Goal: Task Accomplishment & Management: Use online tool/utility

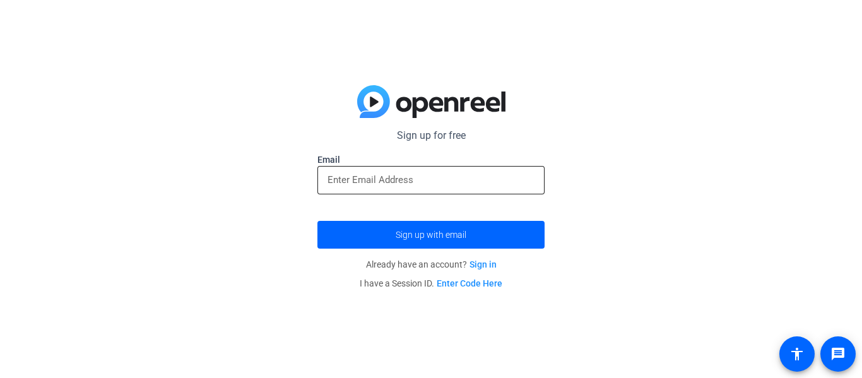
click at [372, 192] on div at bounding box center [430, 180] width 207 height 28
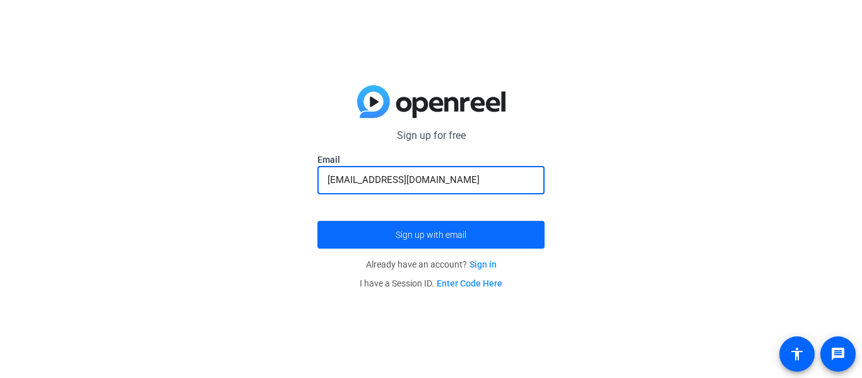
click at [380, 233] on span "submit" at bounding box center [430, 234] width 227 height 30
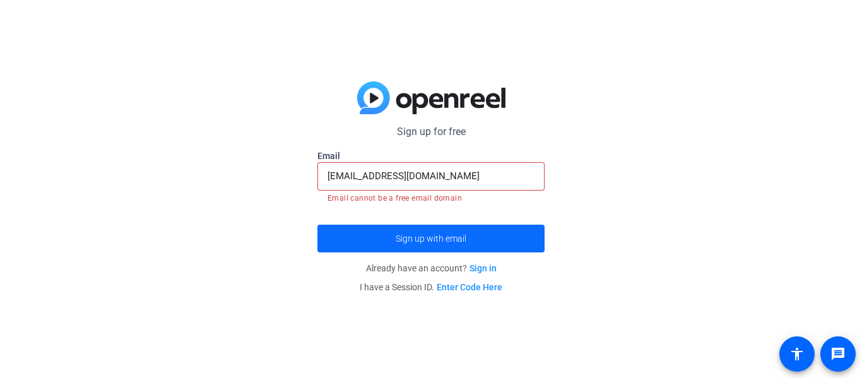
click at [380, 233] on span "submit" at bounding box center [430, 238] width 227 height 30
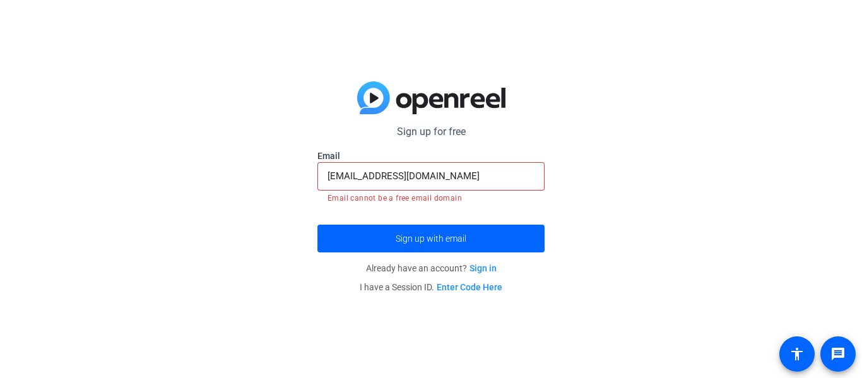
click at [482, 170] on input "26brooksa@gmail.com" at bounding box center [430, 175] width 207 height 15
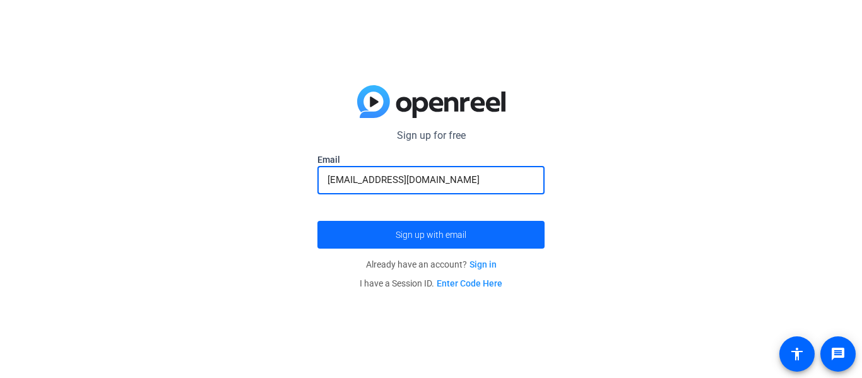
type input "[EMAIL_ADDRESS][DOMAIN_NAME]"
click at [376, 240] on span "submit" at bounding box center [430, 234] width 227 height 30
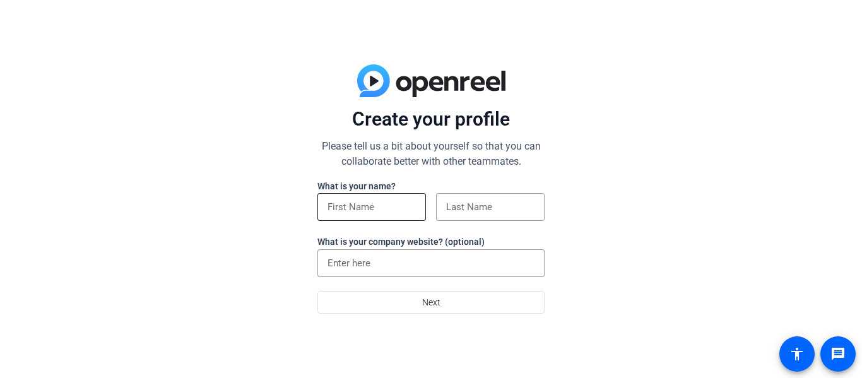
click at [392, 220] on div at bounding box center [371, 207] width 88 height 28
type input "[PERSON_NAME]"
click at [501, 214] on input at bounding box center [490, 206] width 88 height 15
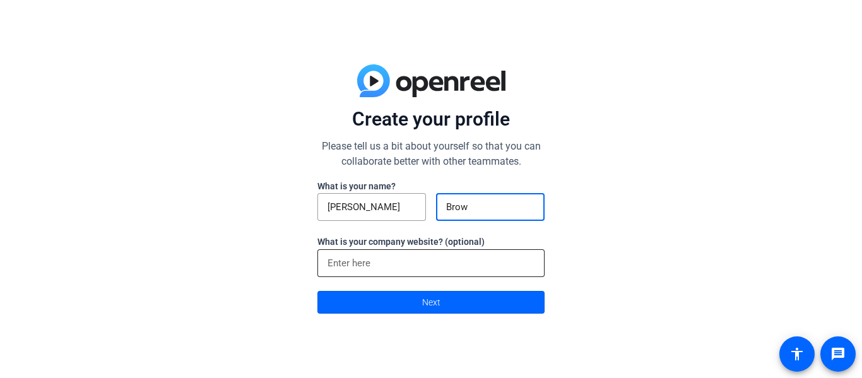
type input "Brown"
click at [393, 297] on span at bounding box center [431, 302] width 226 height 30
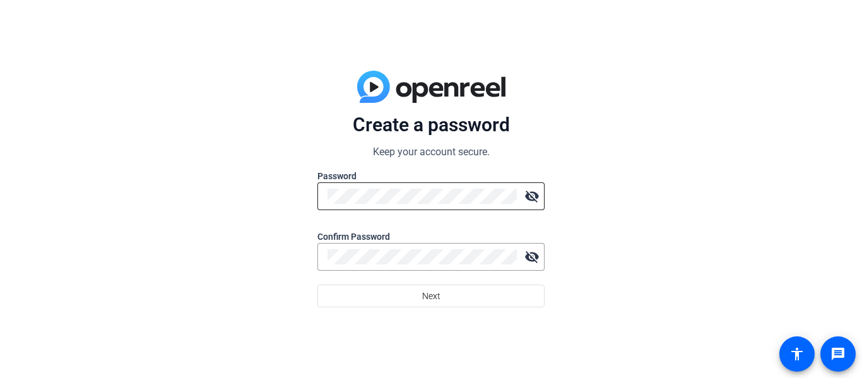
click at [357, 207] on div at bounding box center [421, 196] width 189 height 28
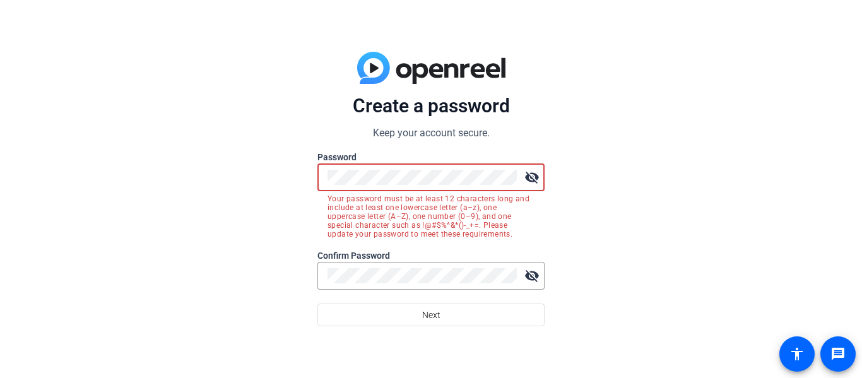
click at [521, 178] on mat-icon "visibility_off" at bounding box center [531, 177] width 25 height 25
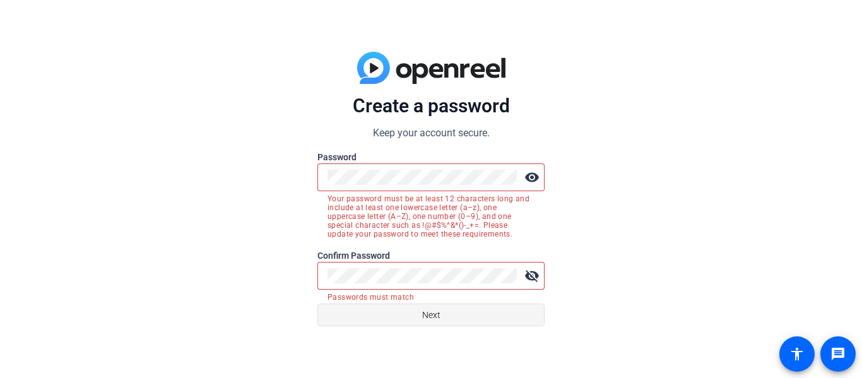
click at [462, 310] on span at bounding box center [431, 315] width 226 height 30
click at [440, 289] on div at bounding box center [421, 276] width 189 height 28
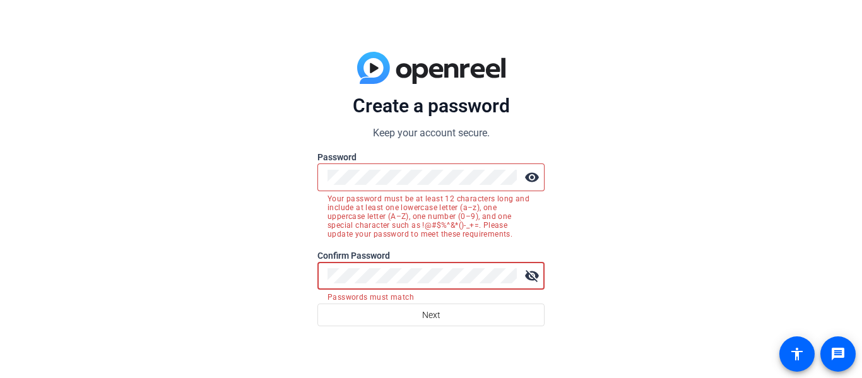
click at [529, 275] on mat-icon "visibility_off" at bounding box center [531, 275] width 25 height 25
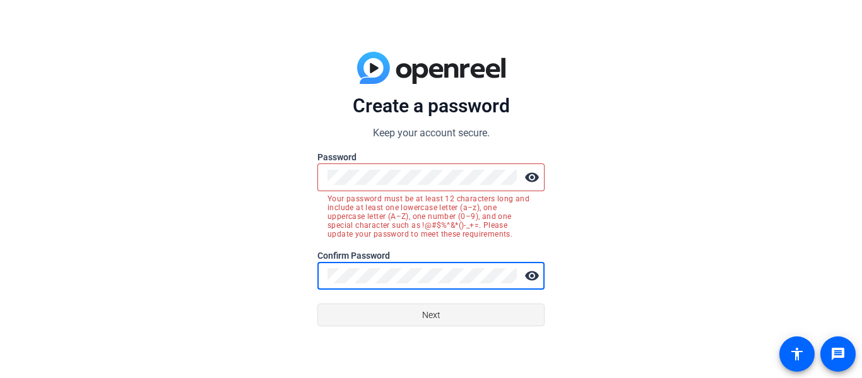
click at [416, 313] on span at bounding box center [431, 315] width 226 height 30
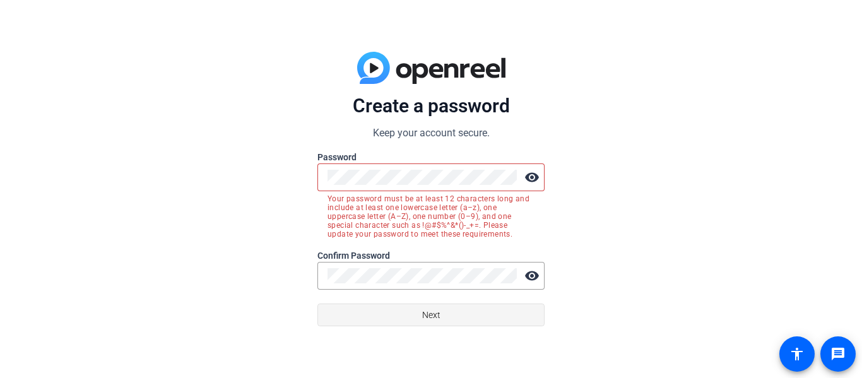
click at [416, 313] on span at bounding box center [431, 315] width 226 height 30
click at [436, 305] on span "Next" at bounding box center [431, 315] width 18 height 24
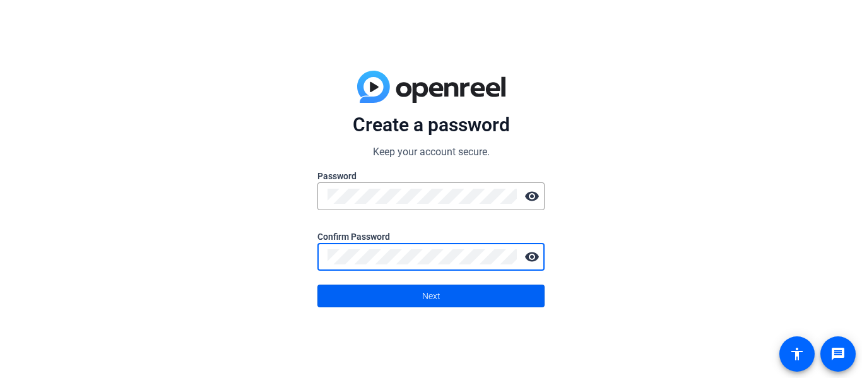
click at [356, 286] on span at bounding box center [431, 296] width 226 height 30
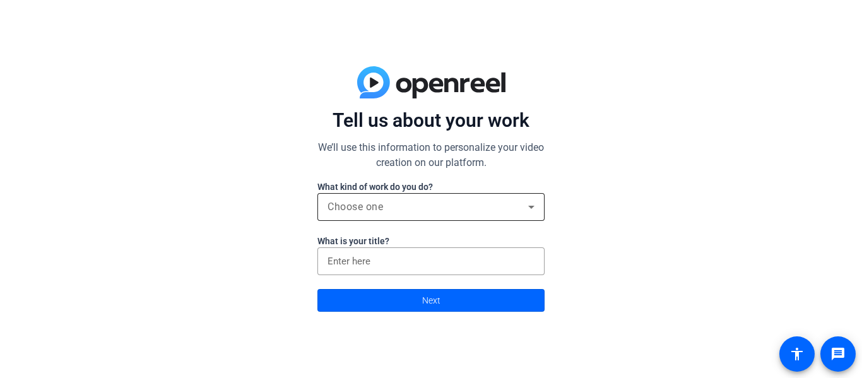
click at [377, 218] on div "Choose one" at bounding box center [430, 207] width 207 height 28
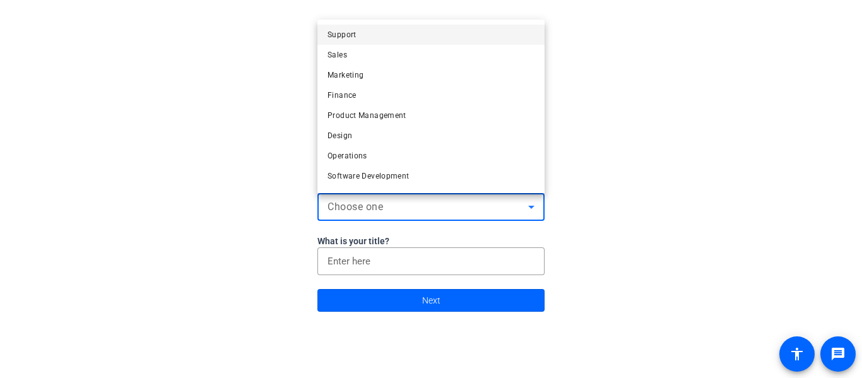
click at [367, 35] on mat-option "Support" at bounding box center [430, 35] width 227 height 20
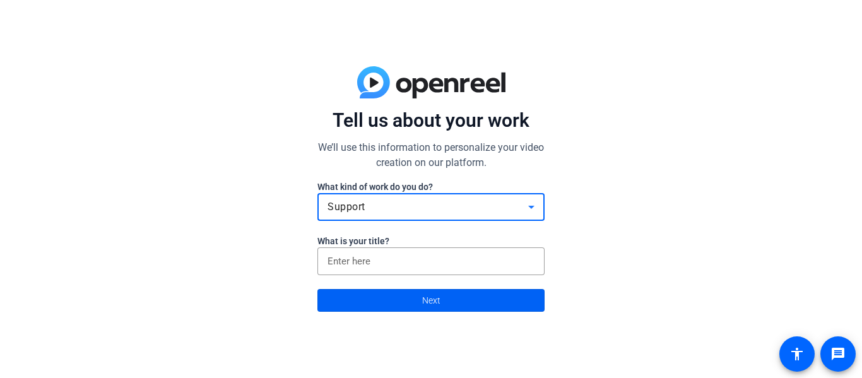
click at [339, 296] on span at bounding box center [431, 300] width 226 height 30
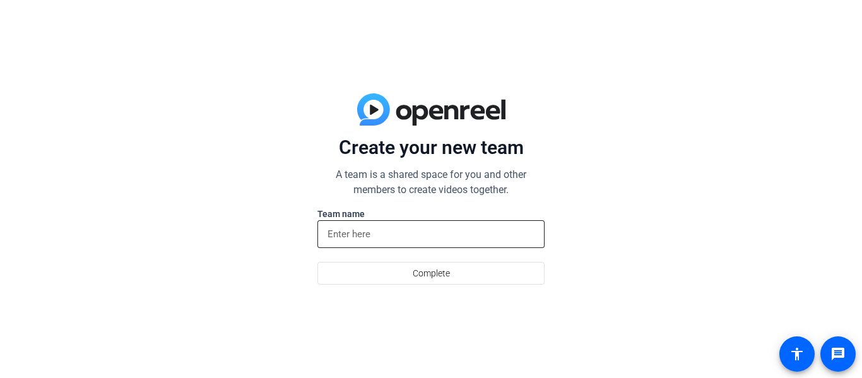
click at [375, 225] on div at bounding box center [430, 234] width 207 height 28
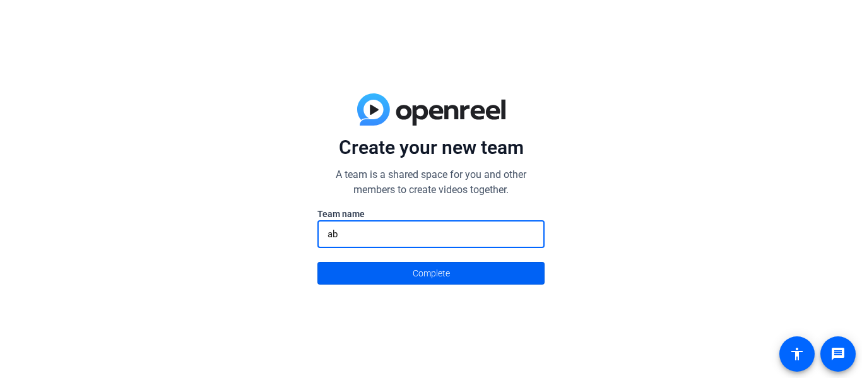
type input "ab"
click at [362, 281] on span at bounding box center [431, 273] width 226 height 30
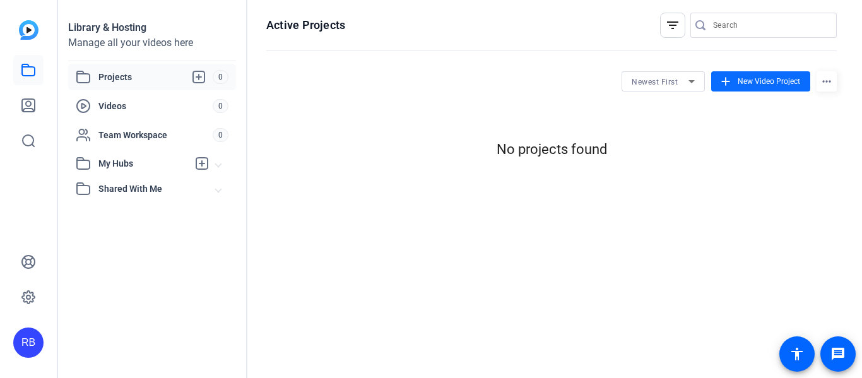
click at [756, 81] on span "New Video Project" at bounding box center [768, 81] width 62 height 11
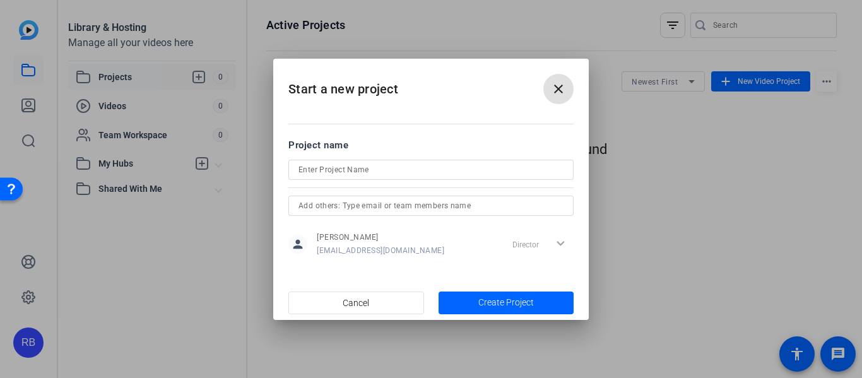
click at [501, 174] on input at bounding box center [430, 169] width 265 height 15
type input "&"
type input "7 [PERSON_NAME]"
click at [482, 292] on span "button" at bounding box center [506, 303] width 136 height 30
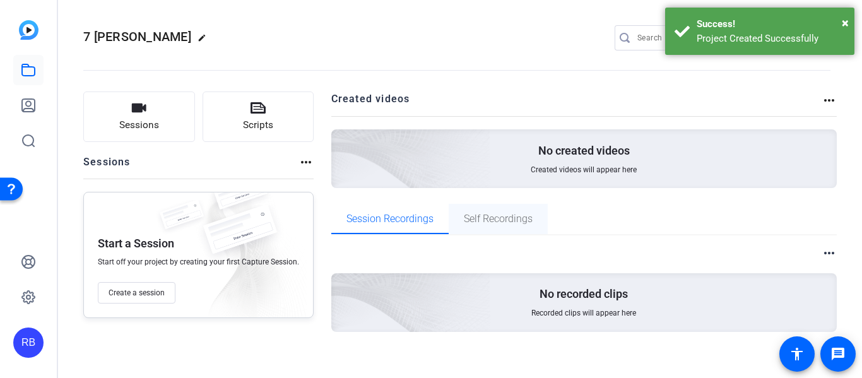
click at [537, 222] on div "Self Recordings" at bounding box center [497, 219] width 99 height 30
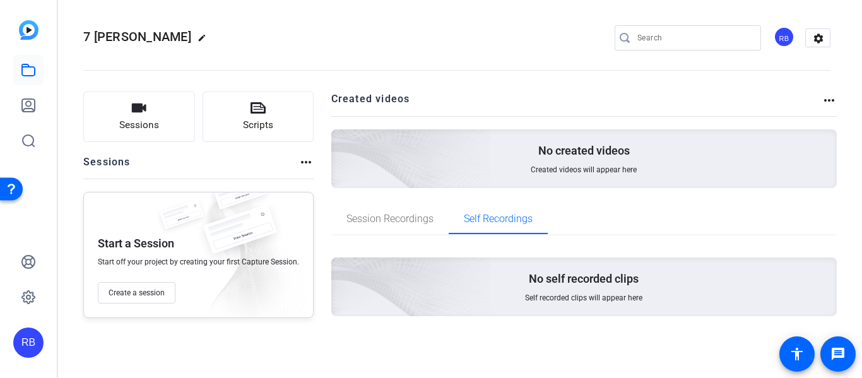
click at [534, 313] on div "No self recorded clips Self recorded clips will appear here" at bounding box center [584, 286] width 506 height 59
click at [172, 117] on button "Sessions" at bounding box center [139, 116] width 112 height 50
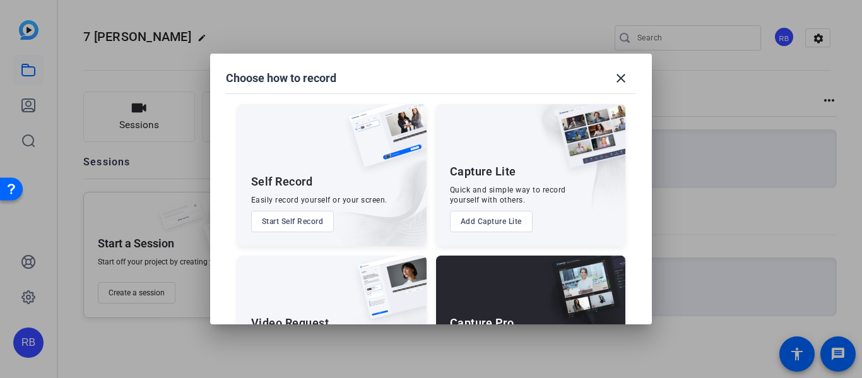
click at [300, 225] on button "Start Self Record" at bounding box center [292, 221] width 83 height 21
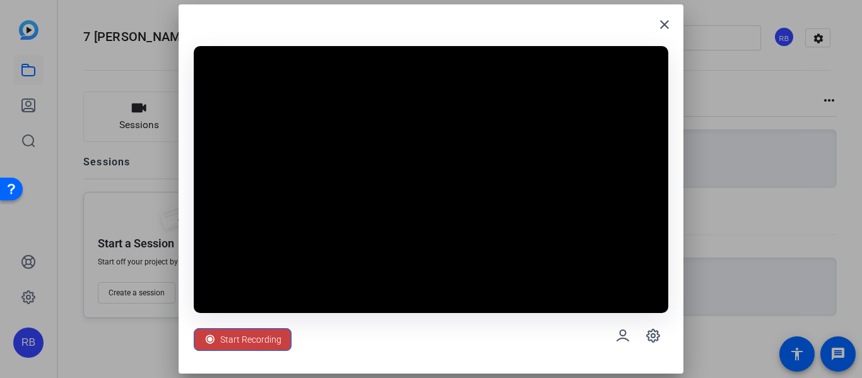
click at [243, 327] on span "Start Recording" at bounding box center [250, 339] width 61 height 24
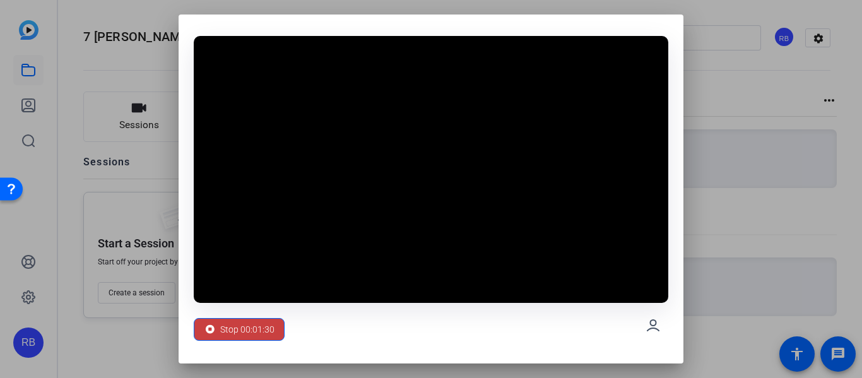
click at [242, 330] on span "Stop 00:01:30" at bounding box center [247, 329] width 54 height 24
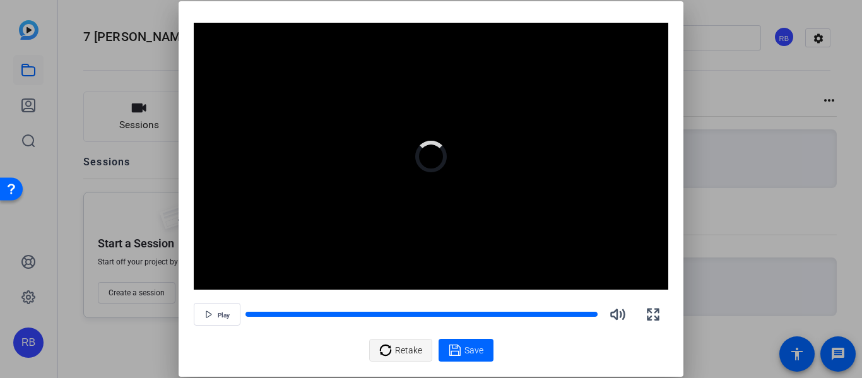
click at [398, 364] on span at bounding box center [401, 350] width 62 height 30
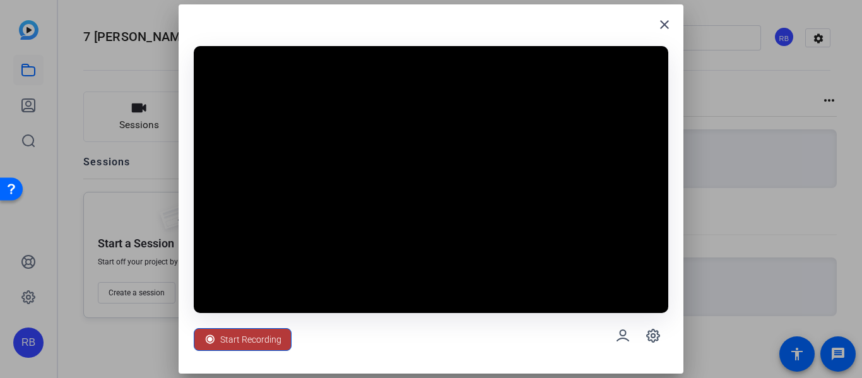
click at [228, 354] on span at bounding box center [242, 339] width 96 height 30
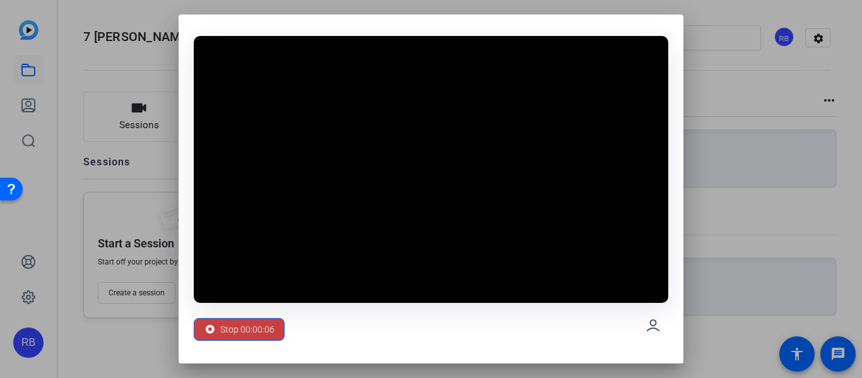
click at [255, 325] on span "Stop 00:00:06" at bounding box center [247, 329] width 54 height 24
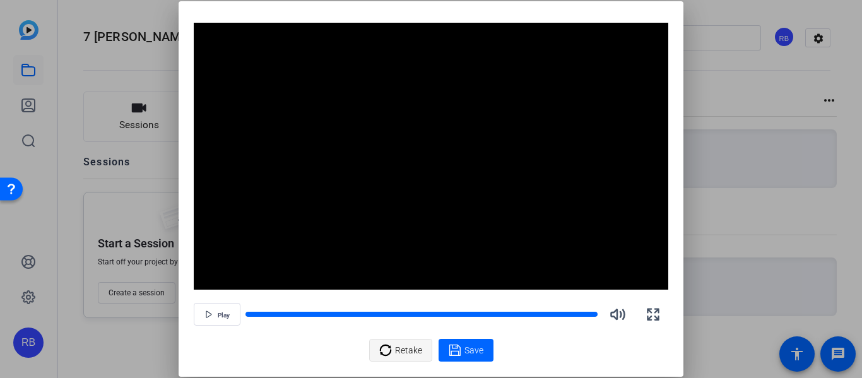
click at [382, 346] on icon at bounding box center [384, 349] width 11 height 11
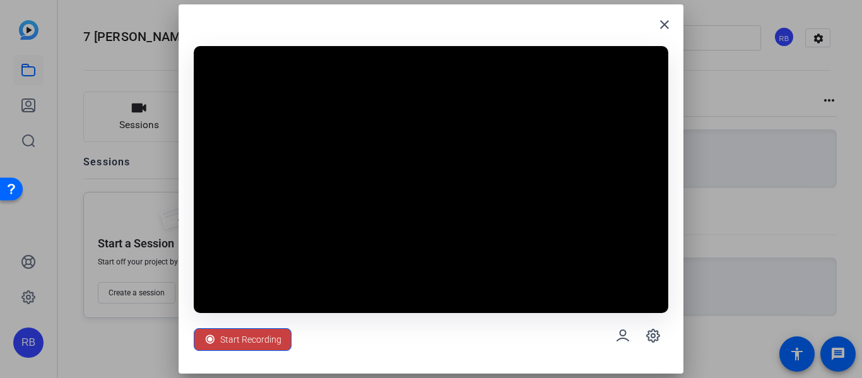
click at [216, 338] on div "Start Recording" at bounding box center [243, 339] width 78 height 24
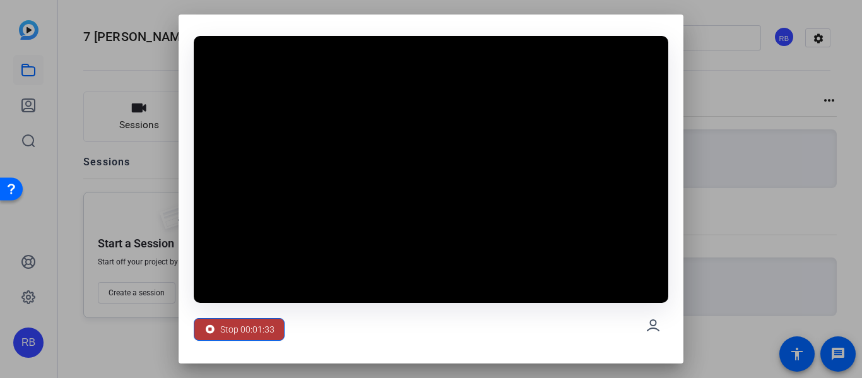
click at [216, 337] on div "Stop 00:01:33" at bounding box center [239, 329] width 71 height 24
click at [223, 330] on span "Stop 00:01:34" at bounding box center [247, 329] width 54 height 24
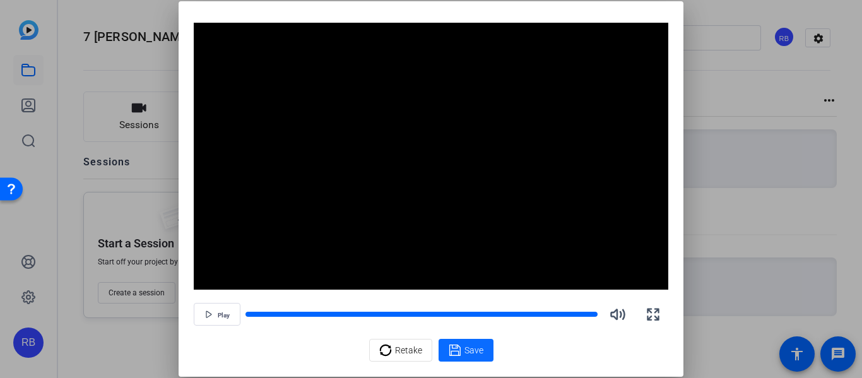
click at [482, 354] on span "Save" at bounding box center [473, 350] width 19 height 13
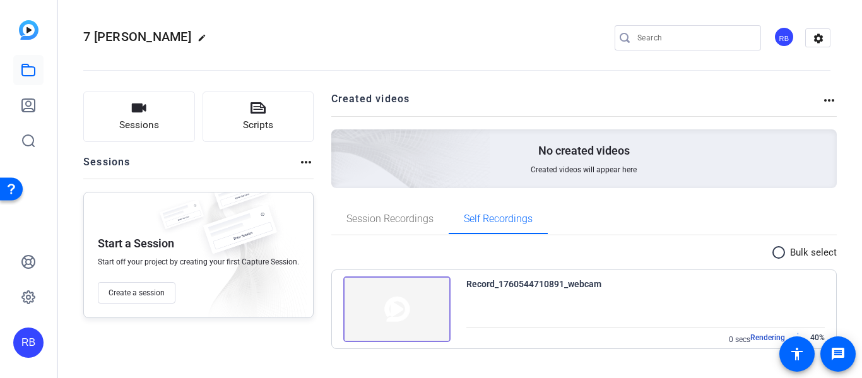
scroll to position [3, 0]
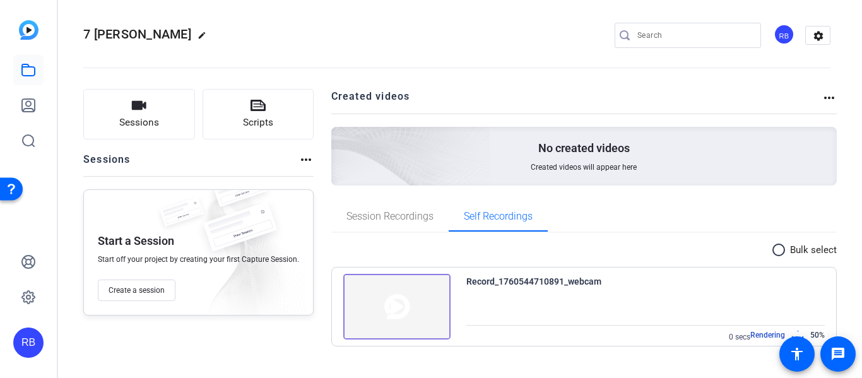
click at [501, 283] on div "Record_1760544710891_webcam" at bounding box center [533, 281] width 135 height 15
click at [413, 295] on img at bounding box center [396, 307] width 107 height 66
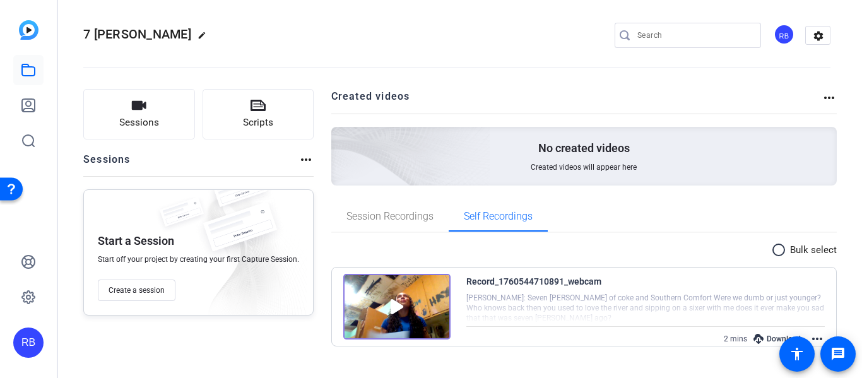
click at [765, 331] on div "Download" at bounding box center [777, 338] width 60 height 16
click at [424, 306] on img at bounding box center [396, 307] width 107 height 66
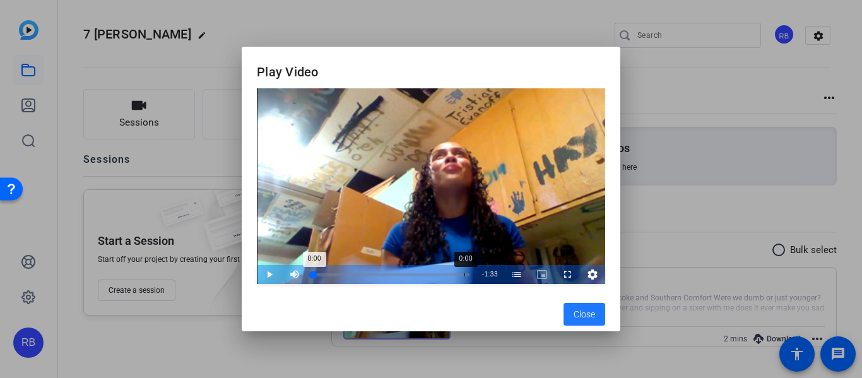
click at [464, 278] on div "Loaded : 0% 0:00 0:00" at bounding box center [391, 274] width 168 height 19
click at [473, 277] on div "Loaded : 0.00% 1:33 1:31" at bounding box center [391, 274] width 168 height 19
